Goal: Check status: Check status

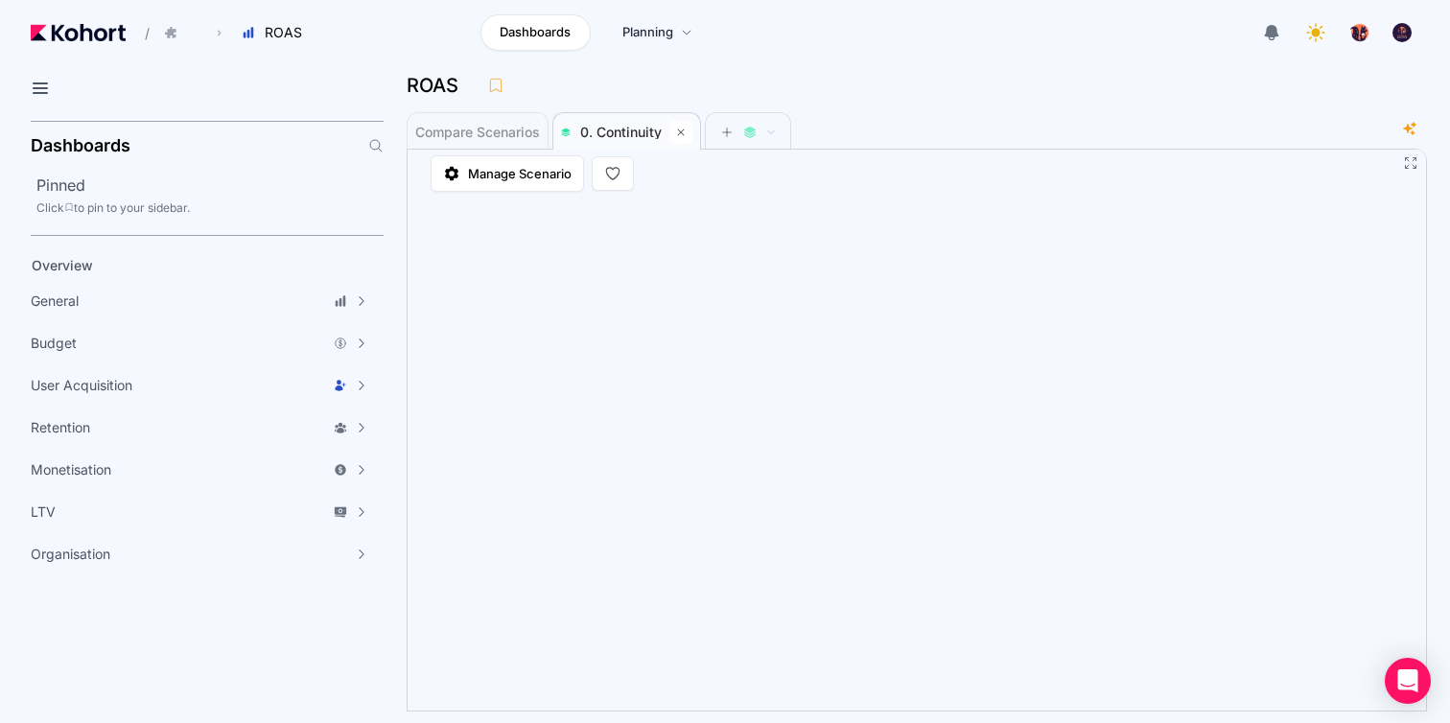
click at [685, 137] on icon at bounding box center [681, 133] width 12 height 12
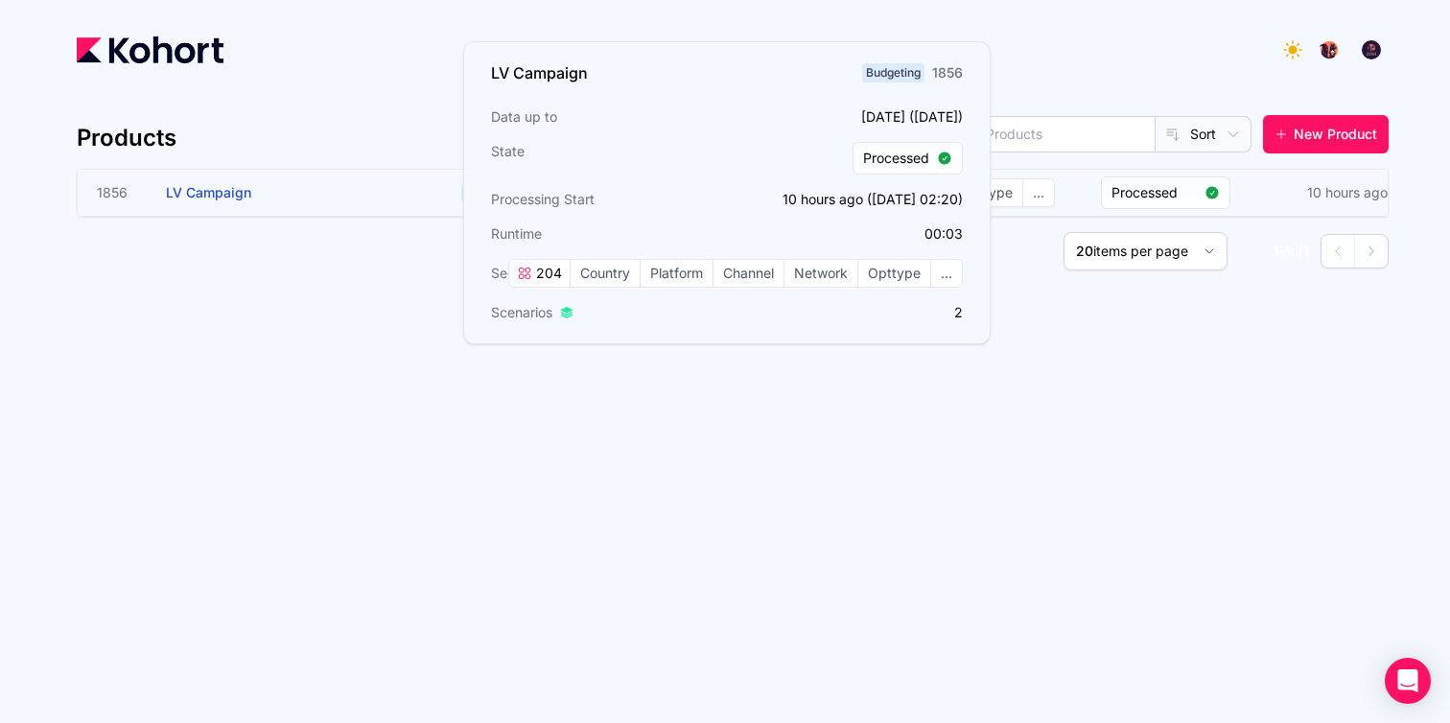
click at [401, 195] on h3 "LV Campaign" at bounding box center [310, 193] width 288 height 46
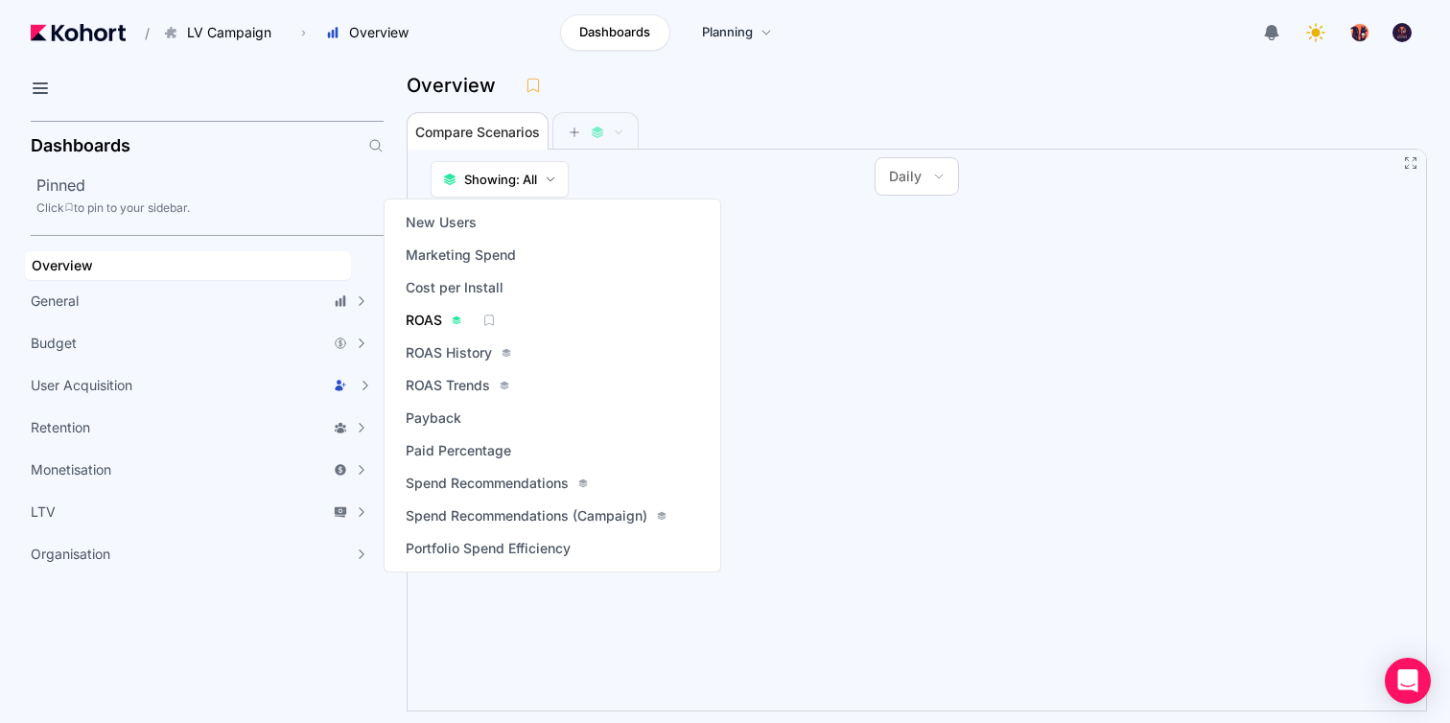
click at [428, 320] on span "ROAS" at bounding box center [424, 320] width 36 height 19
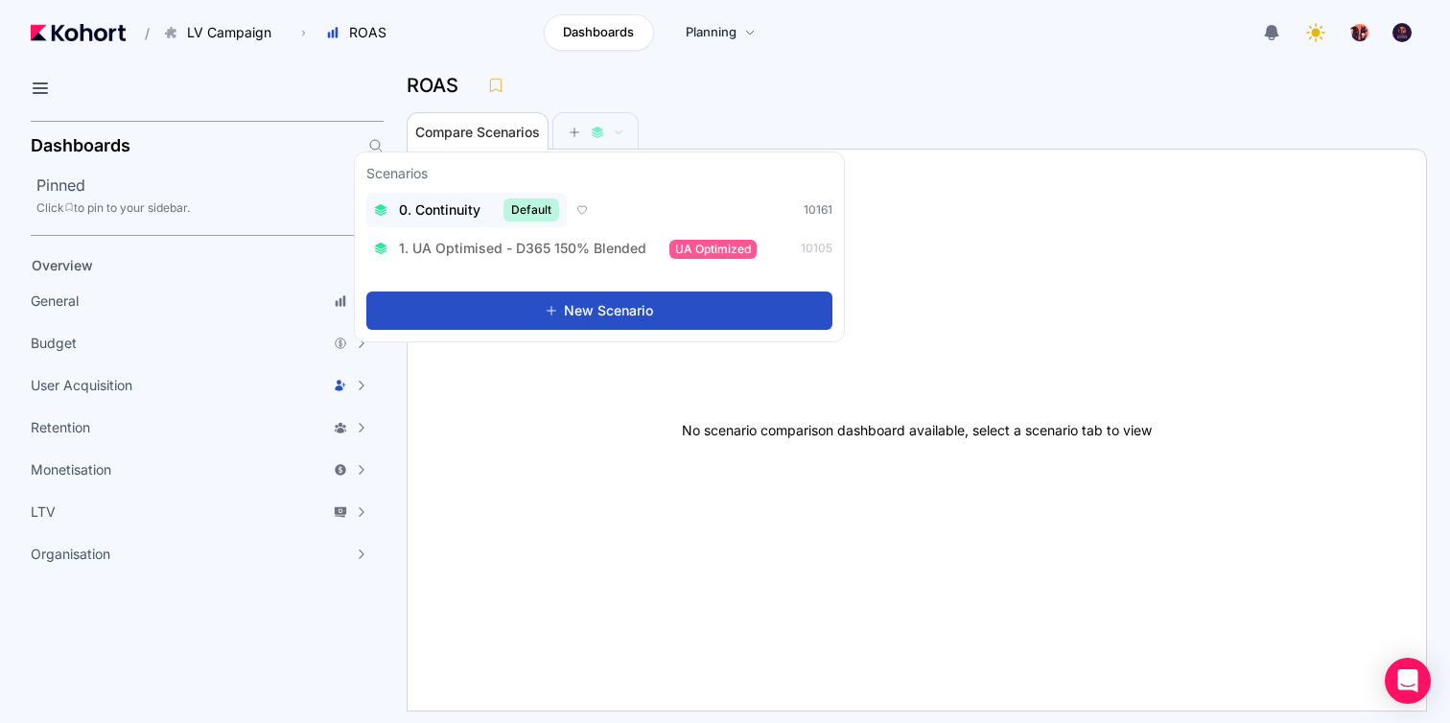
click at [468, 219] on div "0. Continuity Default" at bounding box center [466, 210] width 185 height 23
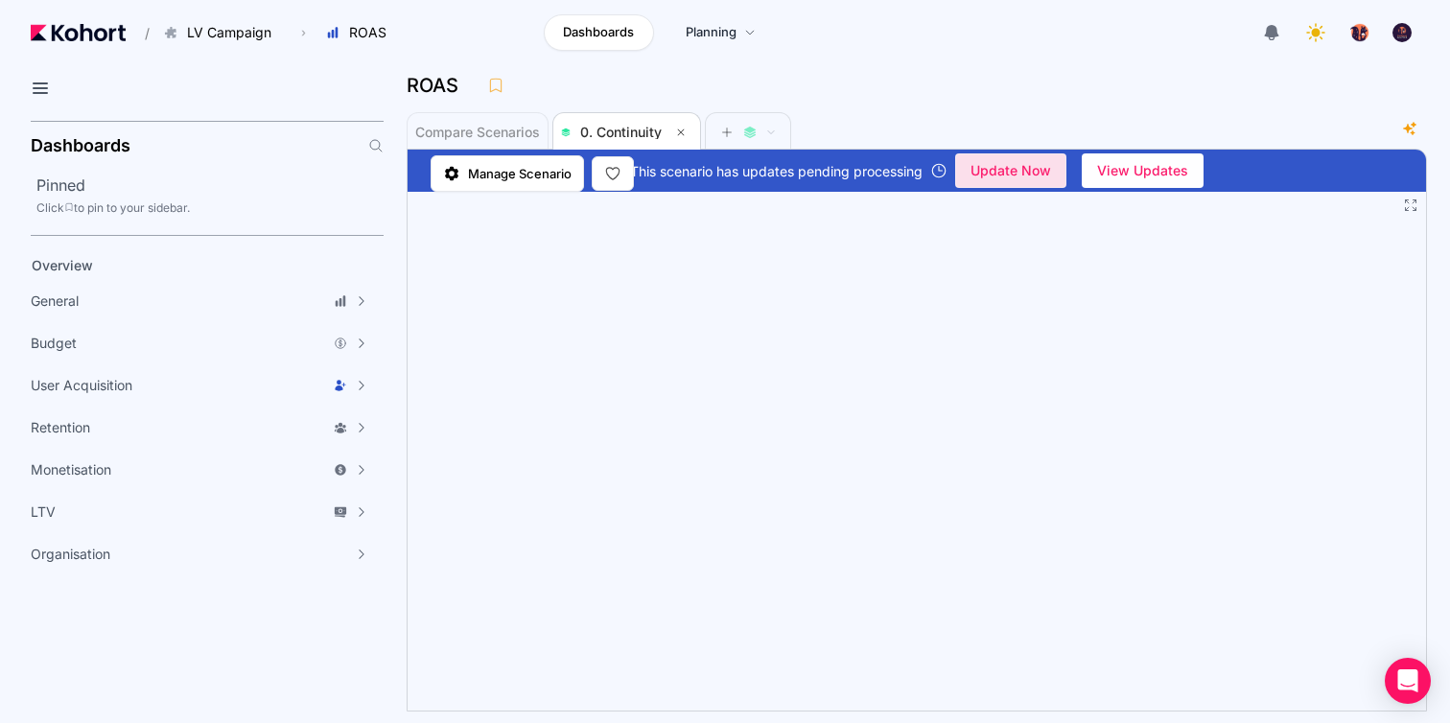
click at [1066, 170] on span "undefined" at bounding box center [1010, 170] width 109 height 33
click at [987, 175] on div "undefined" at bounding box center [980, 170] width 20 height 20
click at [1161, 171] on span "View Updates" at bounding box center [1142, 170] width 91 height 29
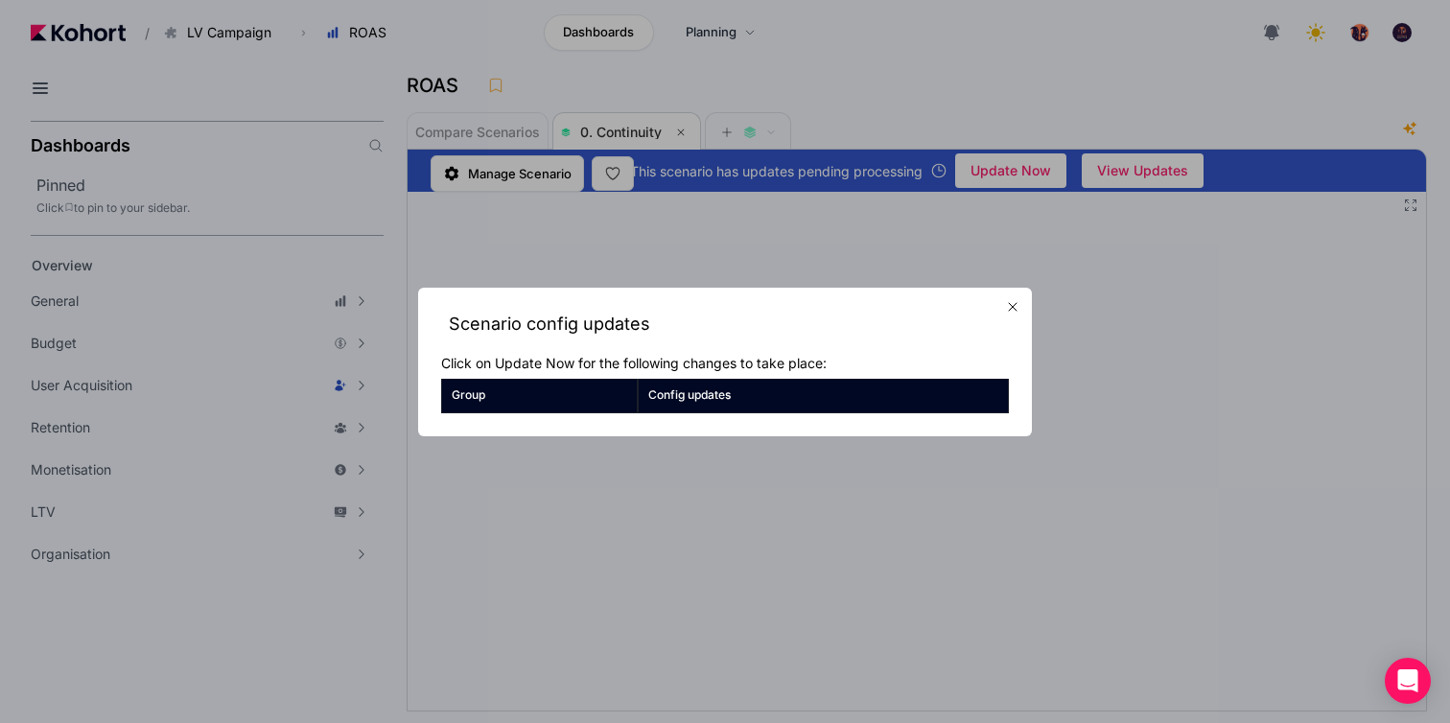
click at [1009, 312] on icon "button" at bounding box center [1012, 306] width 15 height 15
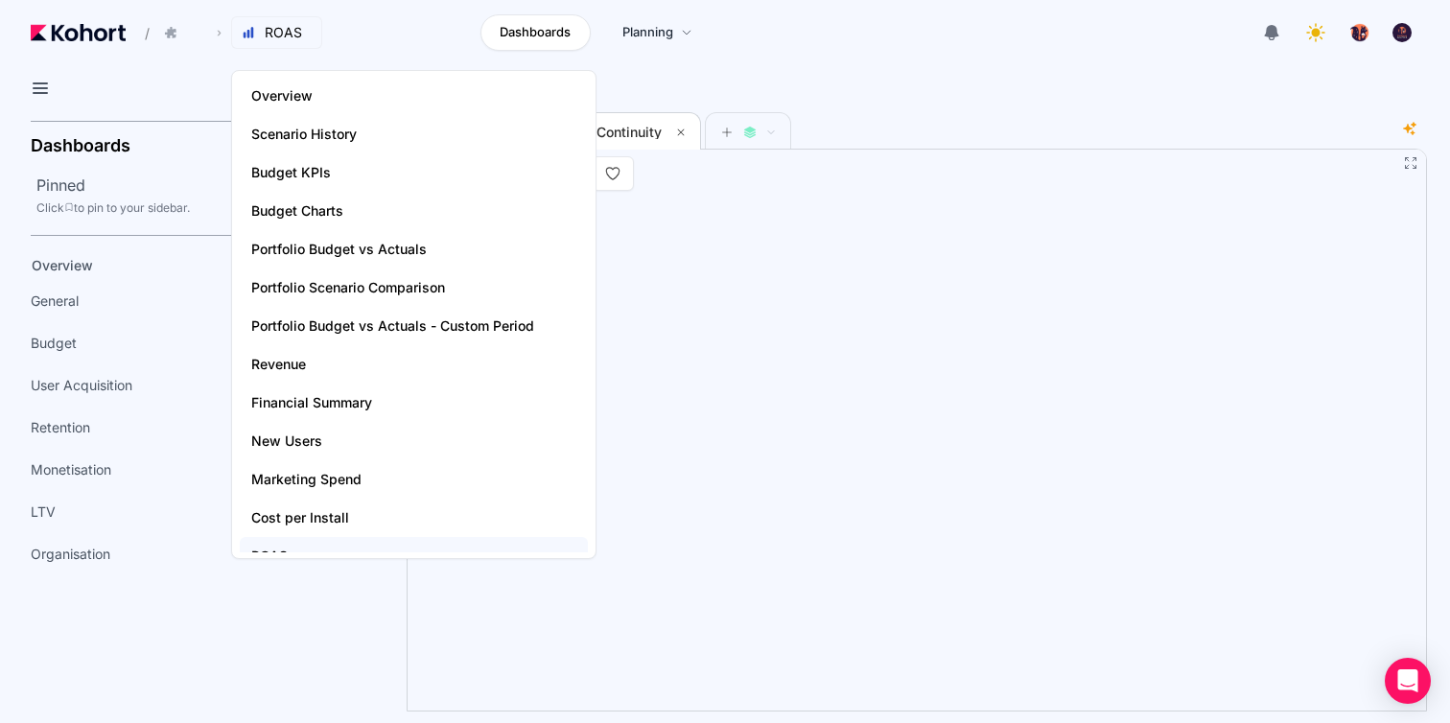
click at [281, 32] on span "ROAS" at bounding box center [283, 32] width 37 height 19
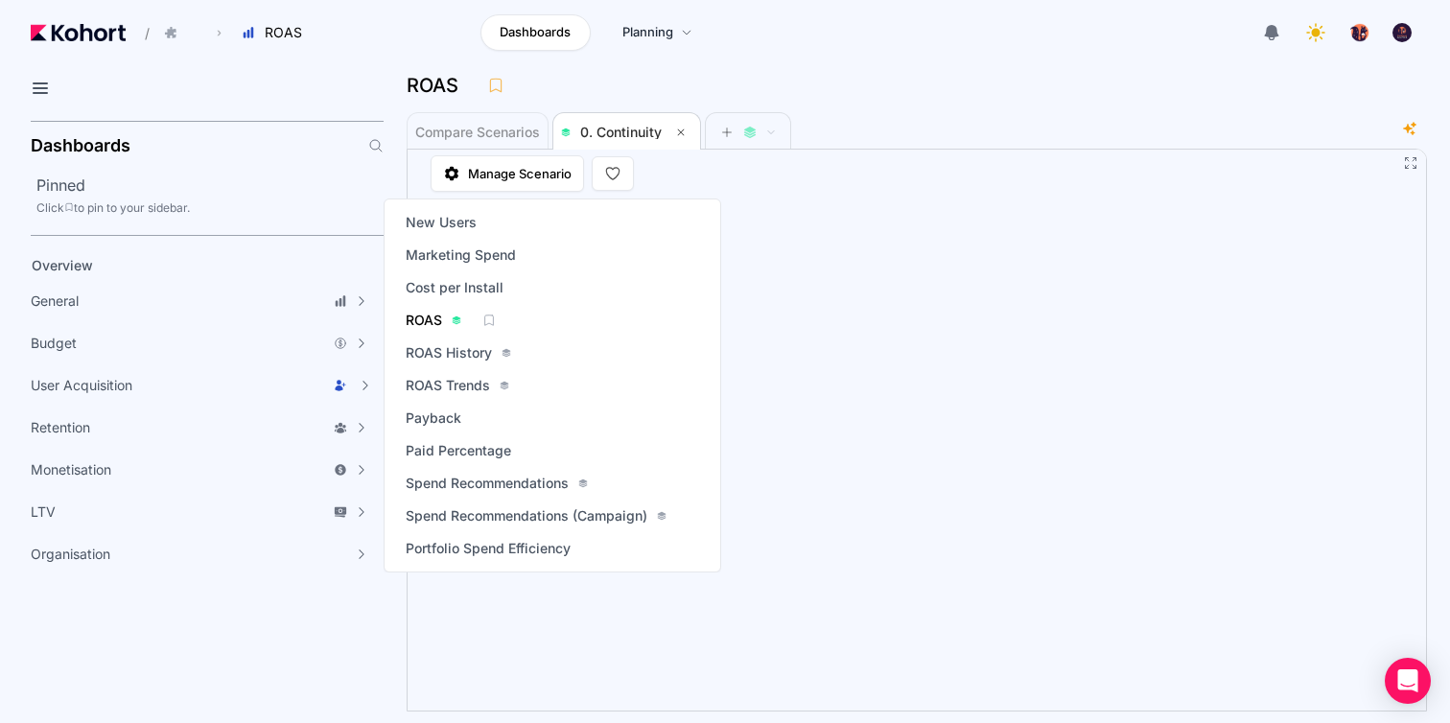
click at [422, 321] on span "ROAS" at bounding box center [424, 320] width 36 height 19
